Goal: Entertainment & Leisure: Consume media (video, audio)

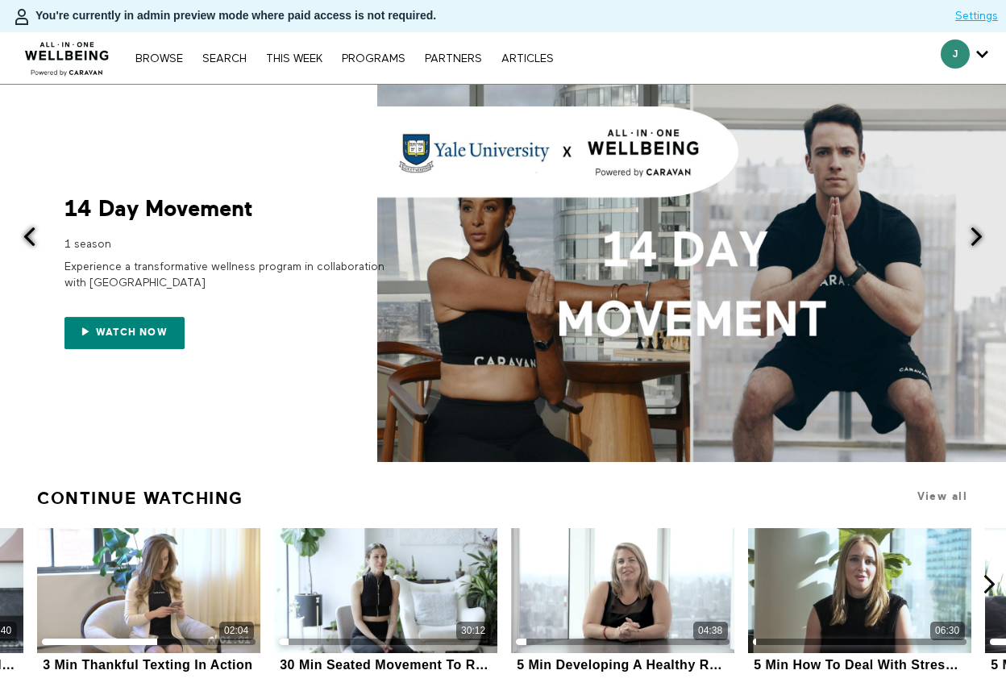
click at [218, 45] on div "Browse Search THIS WEEK PROGRAMS PARTNERS ARTICLES Account settings Manage Subs…" at bounding box center [346, 58] width 692 height 52
click at [219, 56] on link "Search" at bounding box center [224, 58] width 60 height 11
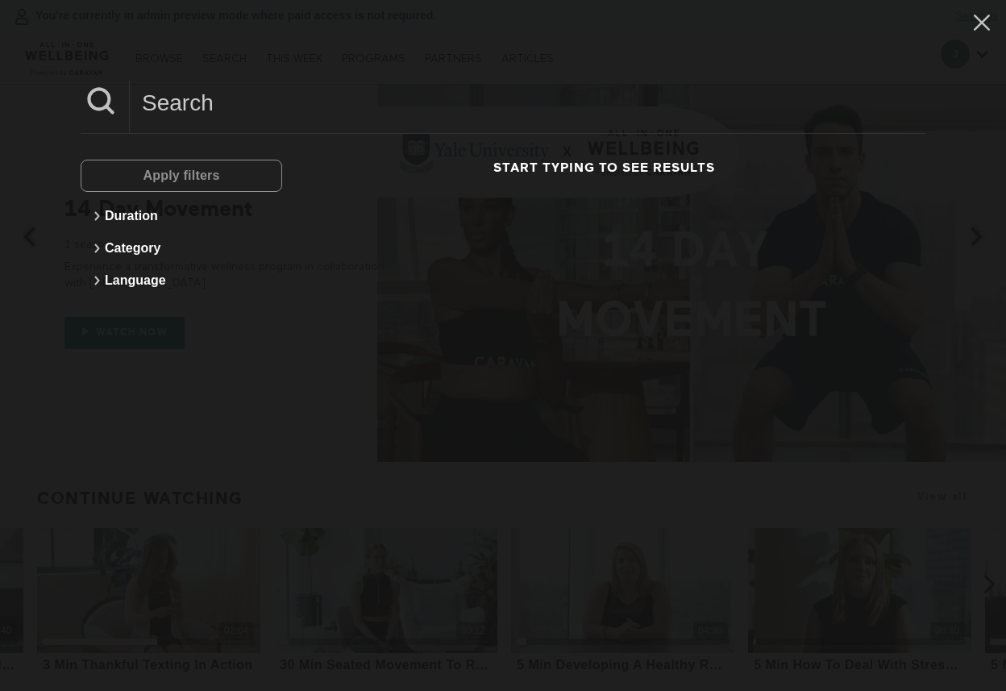
click at [187, 102] on input at bounding box center [528, 103] width 796 height 44
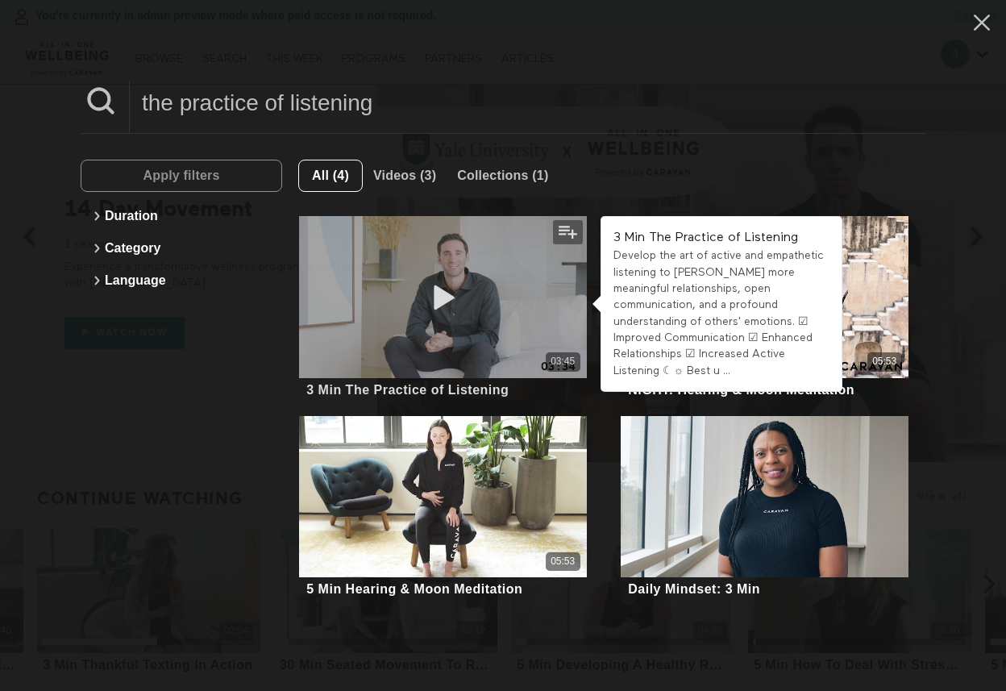
type input "the practice of listening"
click at [468, 306] on div "03:45" at bounding box center [442, 296] width 287 height 161
